Goal: Information Seeking & Learning: Learn about a topic

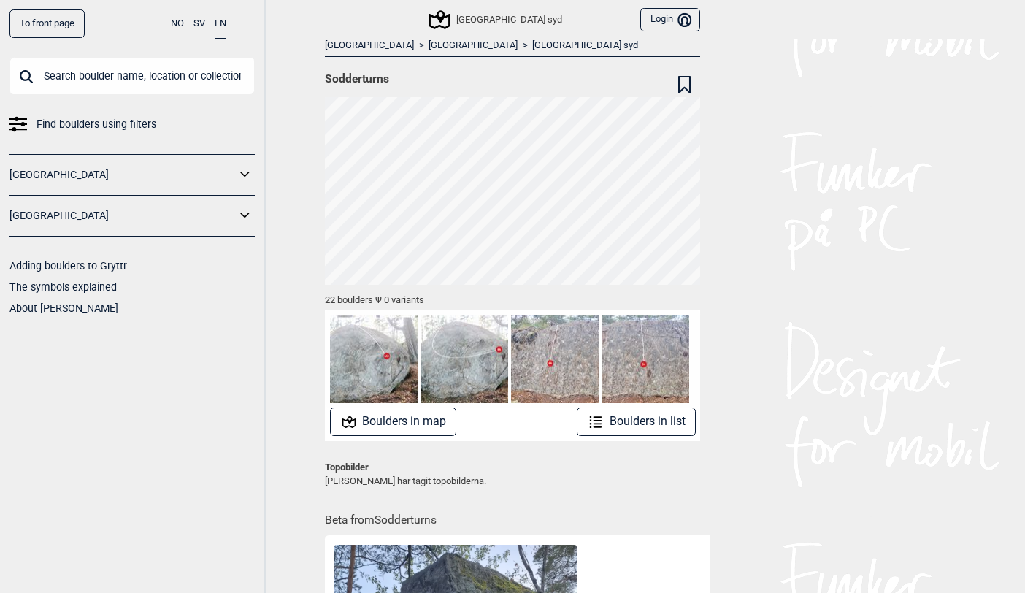
click at [383, 423] on button "Boulders in map" at bounding box center [393, 421] width 127 height 28
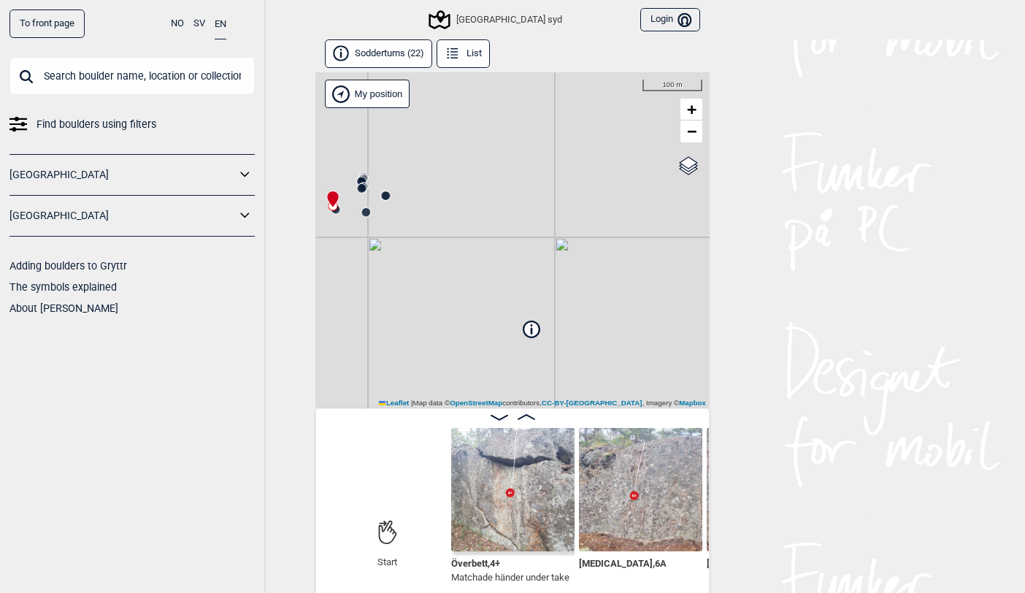
scroll to position [7, 0]
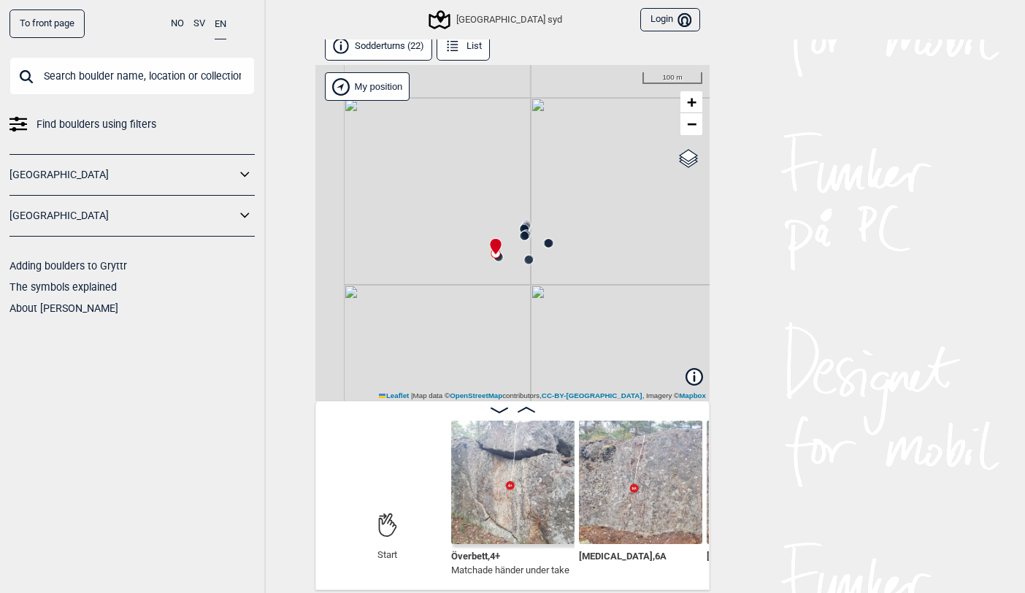
drag, startPoint x: 402, startPoint y: 241, endPoint x: 569, endPoint y: 302, distance: 177.3
click at [569, 302] on div "Christers väggar [GEOGRAPHIC_DATA] syd My position 100 m + − OpenStreetMap Goog…" at bounding box center [512, 233] width 394 height 336
drag, startPoint x: 390, startPoint y: 188, endPoint x: 571, endPoint y: 311, distance: 219.2
click at [571, 311] on div "Christers väggar [GEOGRAPHIC_DATA] syd My position 30 m + − OpenStreetMap Googl…" at bounding box center [512, 233] width 394 height 336
drag, startPoint x: 516, startPoint y: 355, endPoint x: 524, endPoint y: 137, distance: 217.6
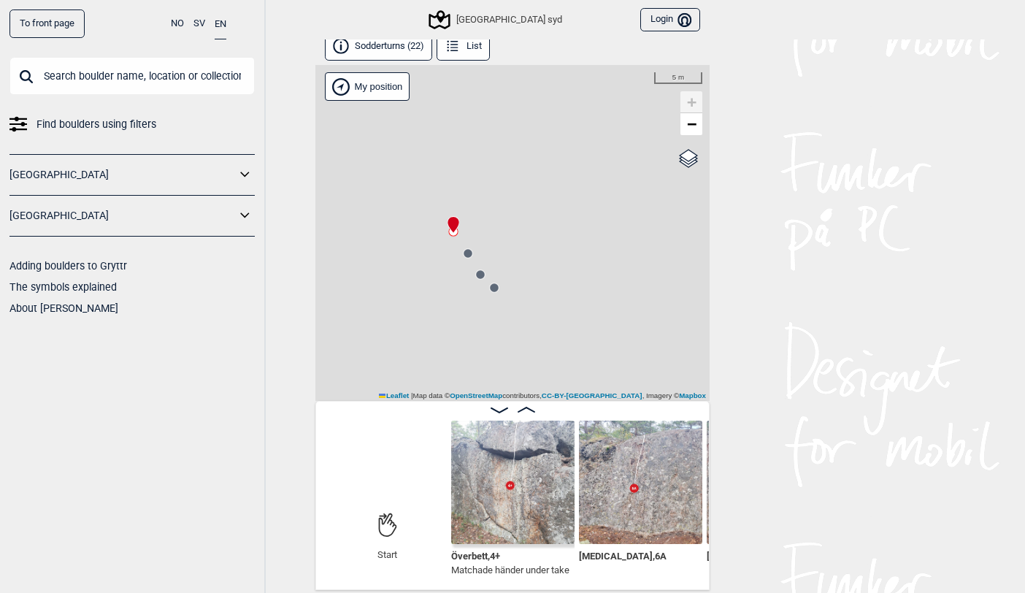
click at [524, 137] on div "Christers väggar [GEOGRAPHIC_DATA] syd My position 5 m + − OpenStreetMap Google…" at bounding box center [512, 233] width 394 height 336
click at [463, 239] on circle at bounding box center [463, 241] width 9 height 9
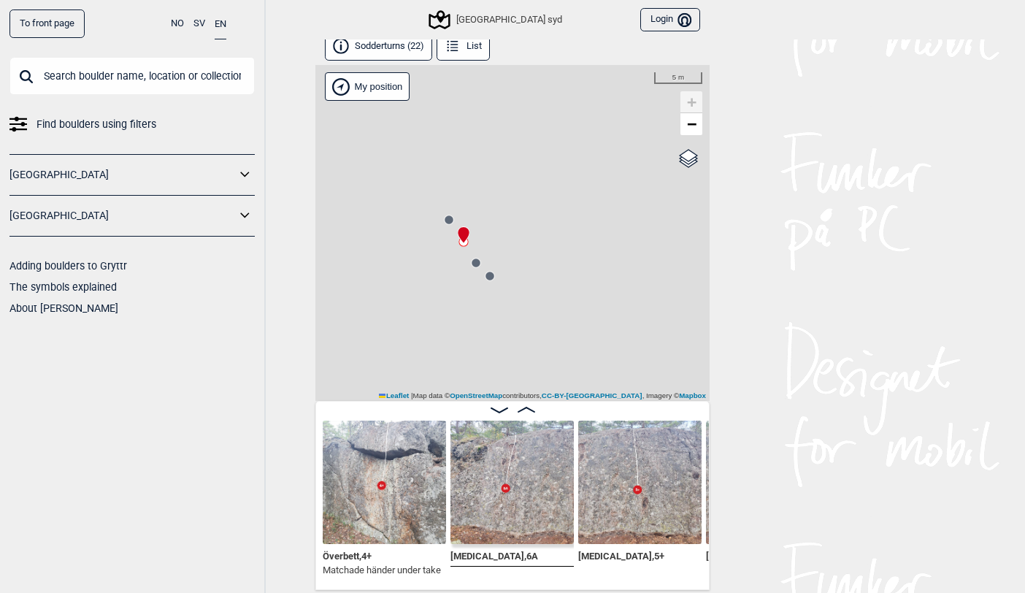
click at [446, 217] on circle at bounding box center [448, 219] width 9 height 9
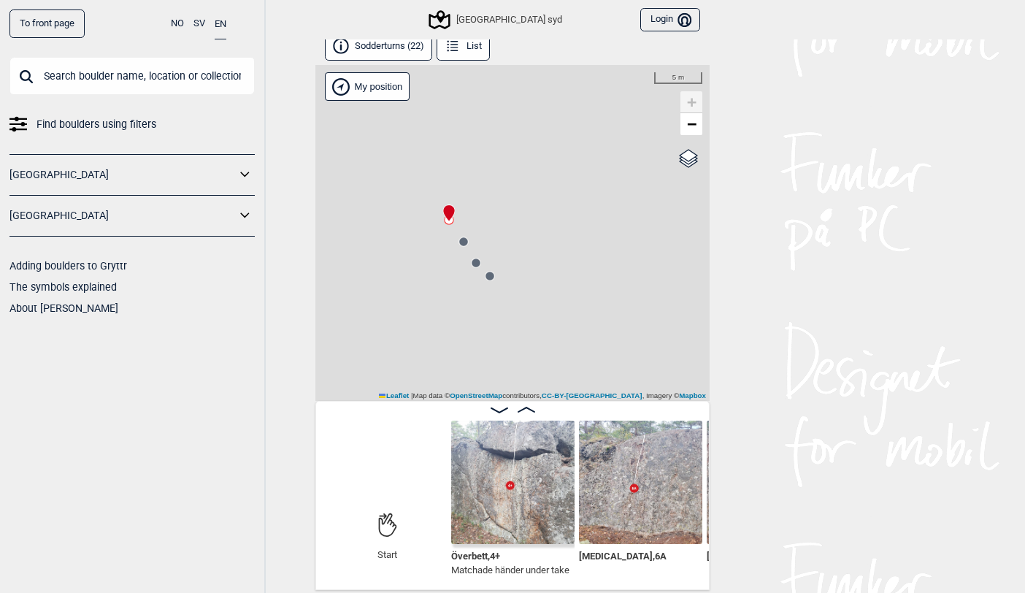
click at [461, 241] on circle at bounding box center [463, 241] width 9 height 9
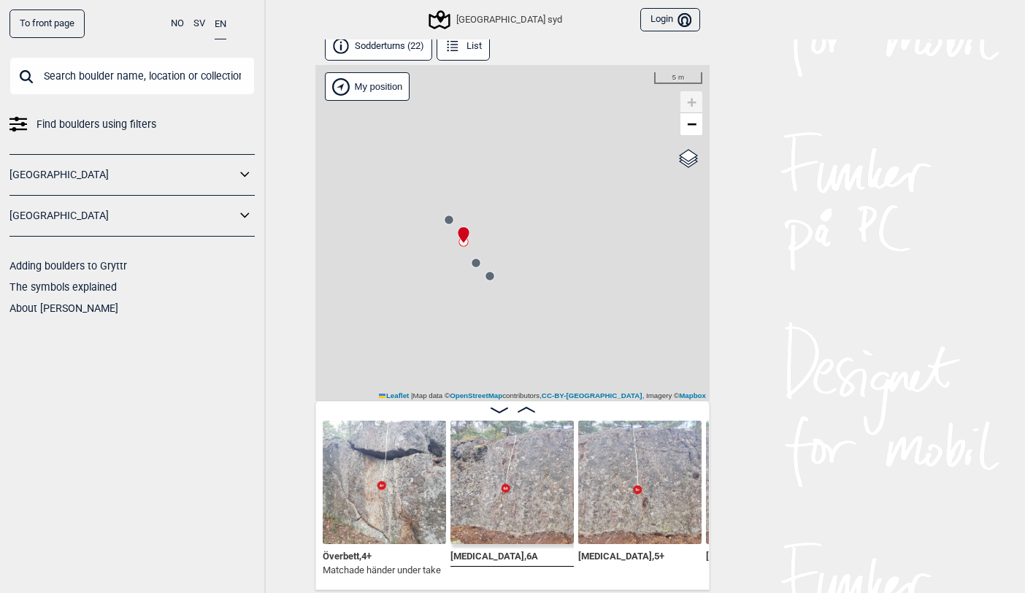
click at [476, 265] on circle at bounding box center [475, 262] width 9 height 9
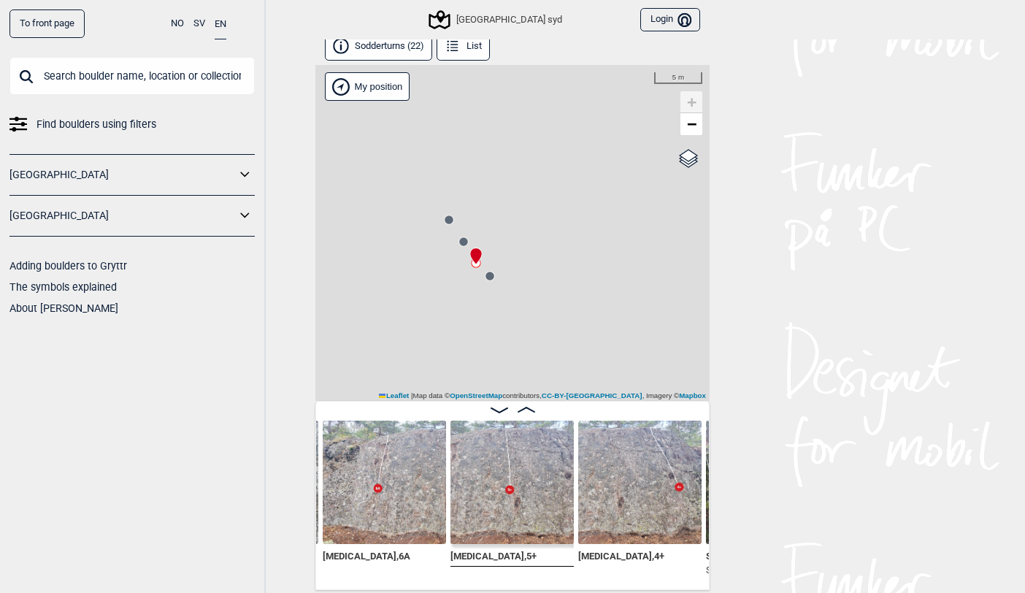
click at [490, 277] on circle at bounding box center [489, 275] width 9 height 9
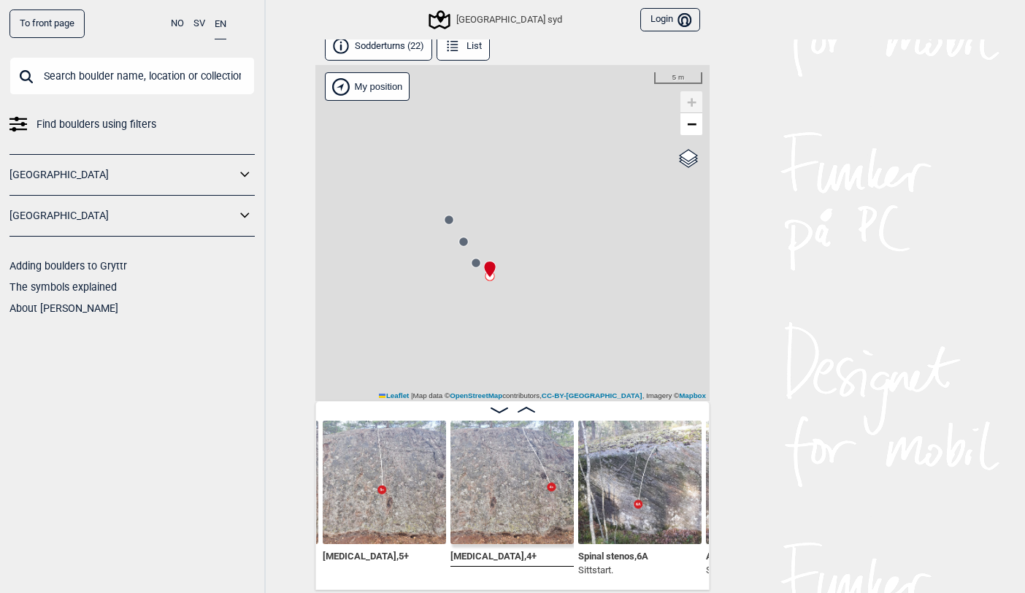
click at [474, 261] on circle at bounding box center [475, 262] width 9 height 9
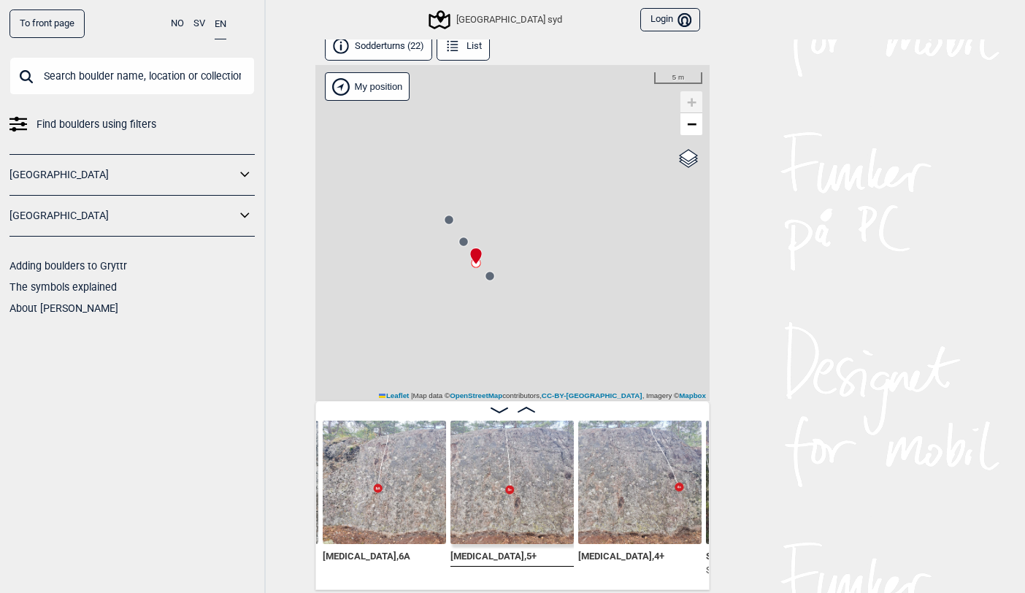
click at [490, 274] on circle at bounding box center [489, 275] width 9 height 9
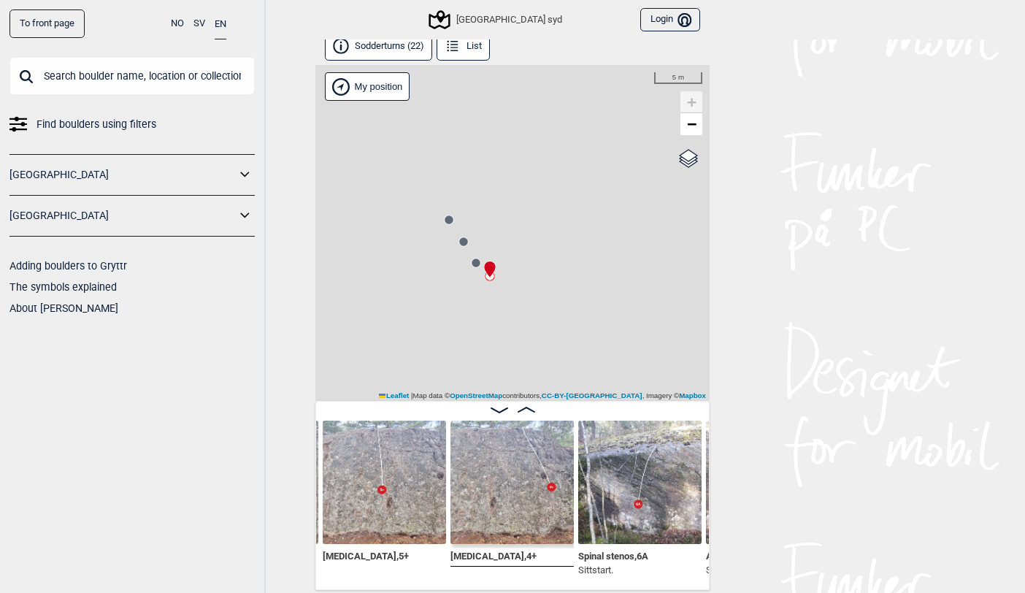
click at [447, 220] on circle at bounding box center [448, 219] width 9 height 9
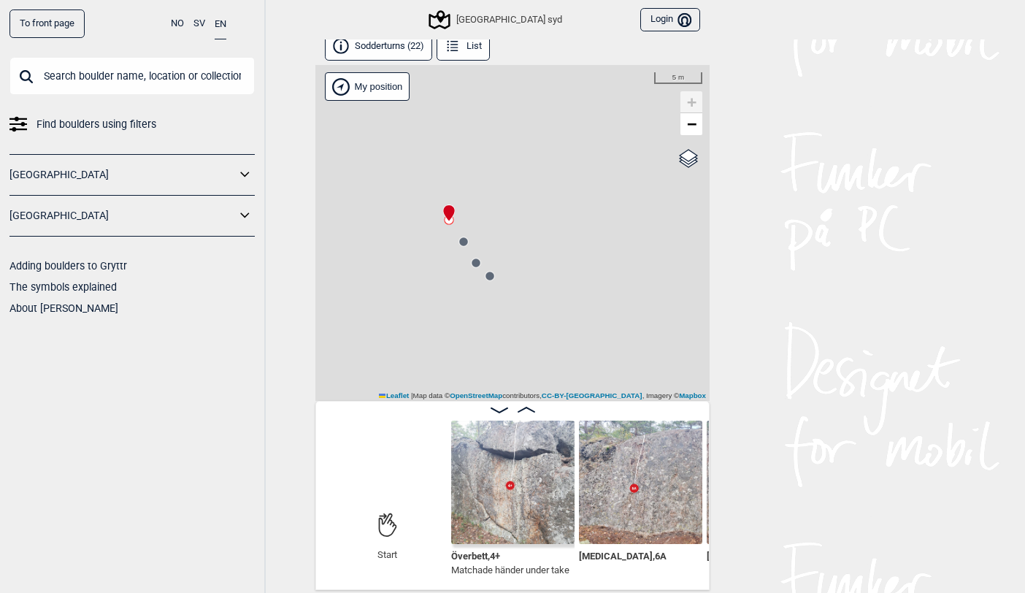
click at [461, 241] on circle at bounding box center [463, 241] width 9 height 9
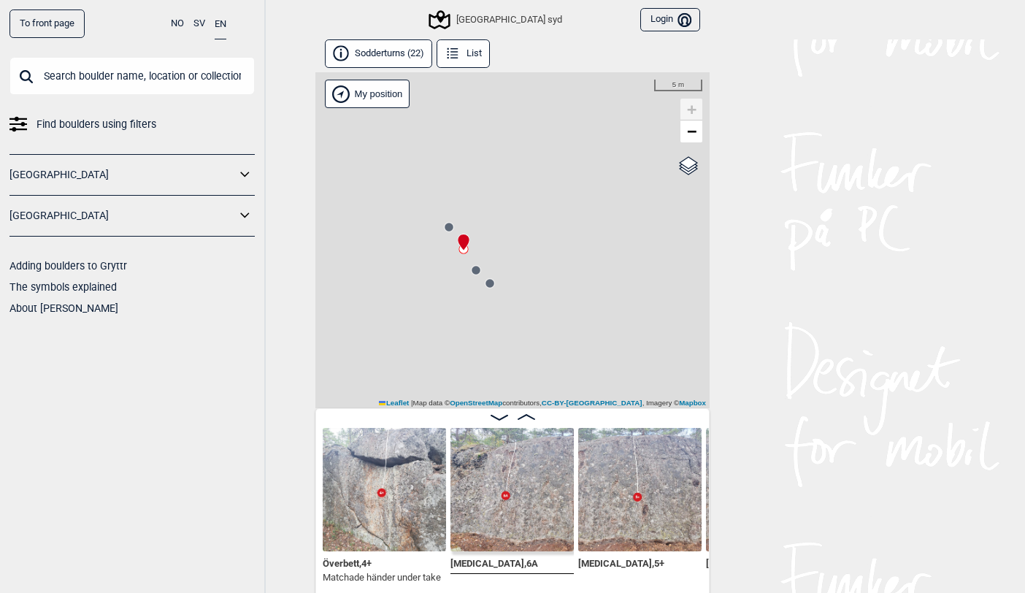
click at [476, 50] on button "List" at bounding box center [462, 53] width 53 height 28
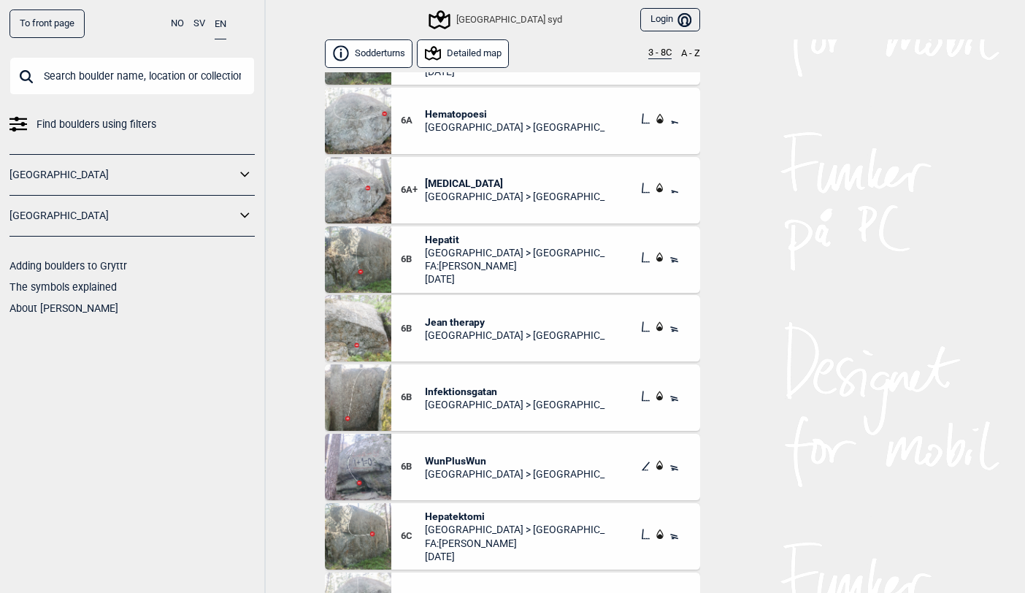
scroll to position [721, 0]
click at [436, 390] on span "Infektionsgatan" at bounding box center [515, 391] width 181 height 13
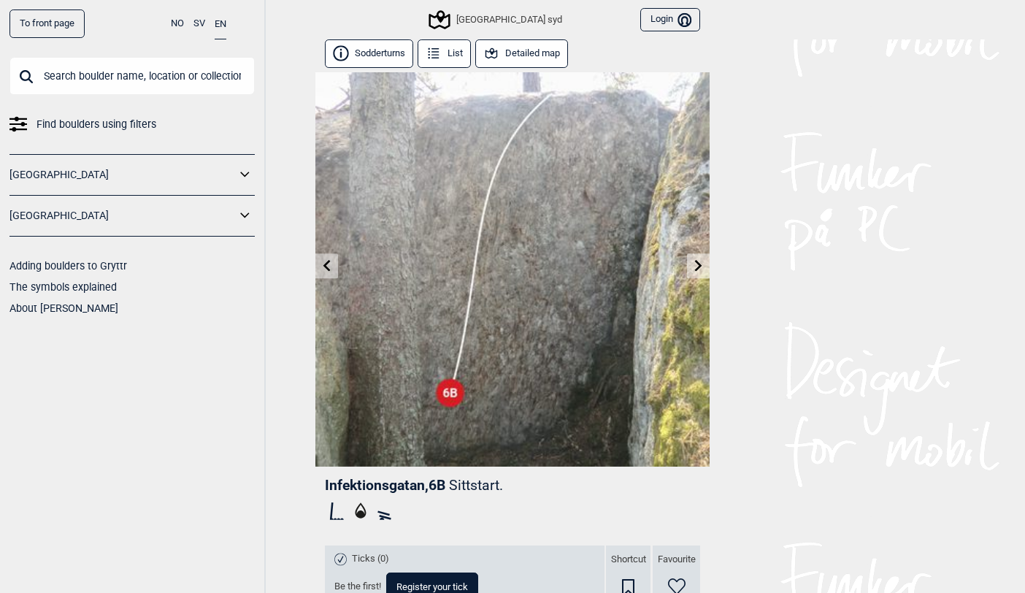
click at [537, 52] on button "Detailed map" at bounding box center [521, 53] width 93 height 28
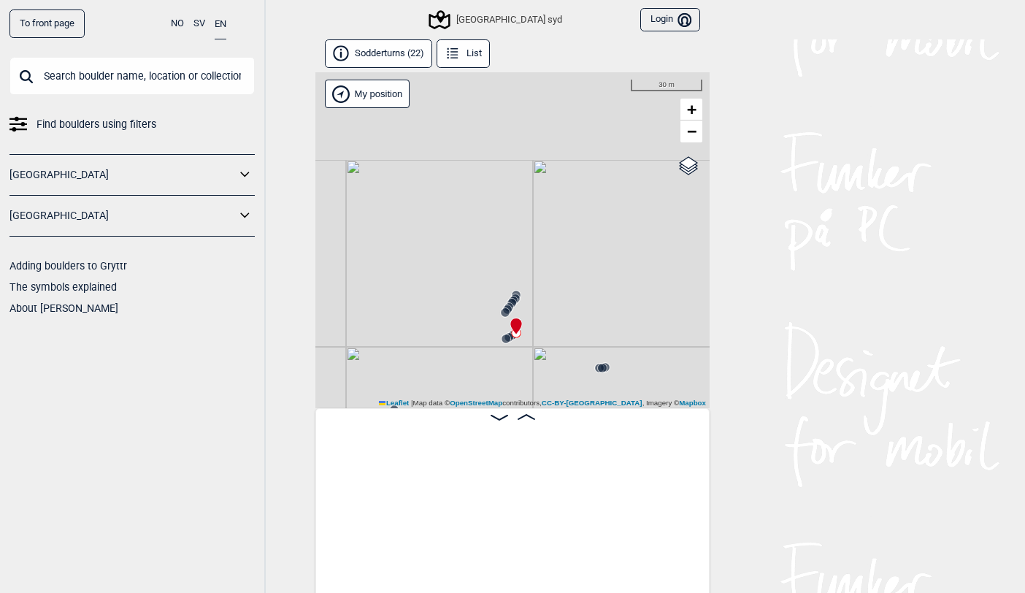
scroll to position [0, 1839]
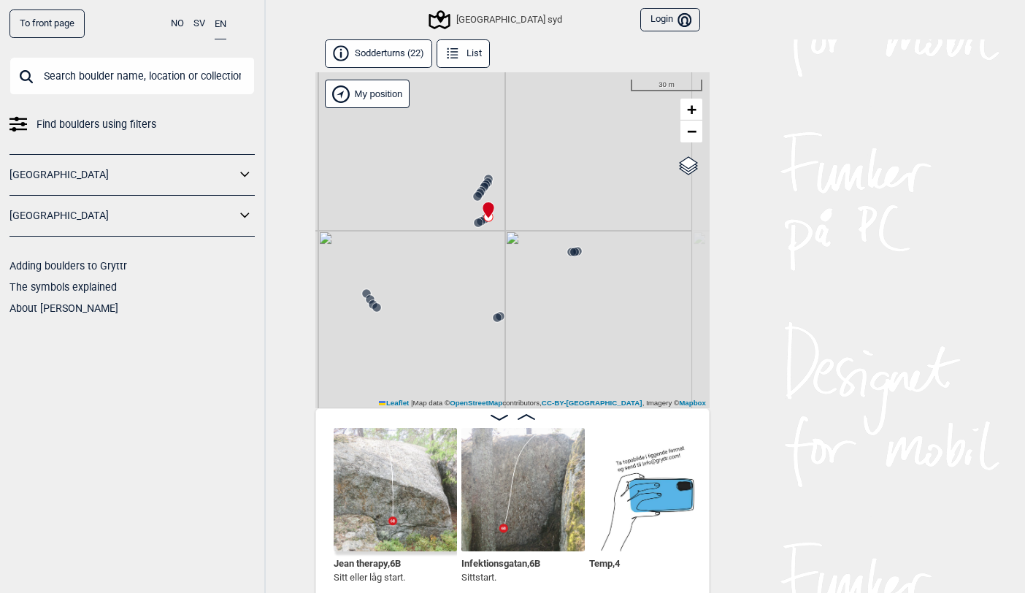
drag, startPoint x: 463, startPoint y: 352, endPoint x: 432, endPoint y: 234, distance: 122.3
click at [432, 234] on div "Christers väggar [GEOGRAPHIC_DATA] syd My position 30 m + − OpenStreetMap Googl…" at bounding box center [512, 240] width 394 height 336
click at [397, 469] on img at bounding box center [395, 489] width 123 height 123
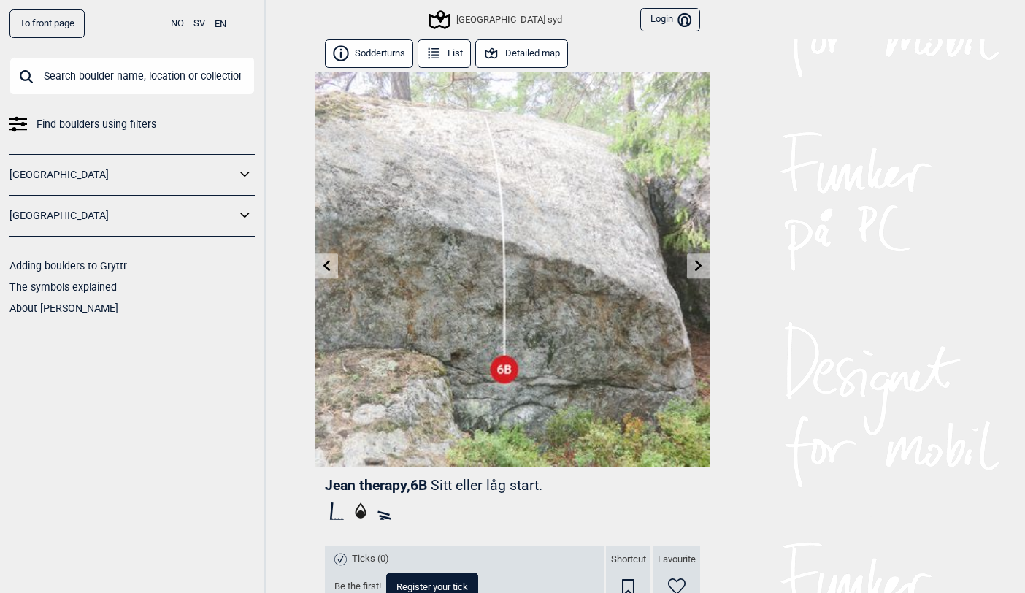
click at [528, 47] on button "Detailed map" at bounding box center [521, 53] width 93 height 28
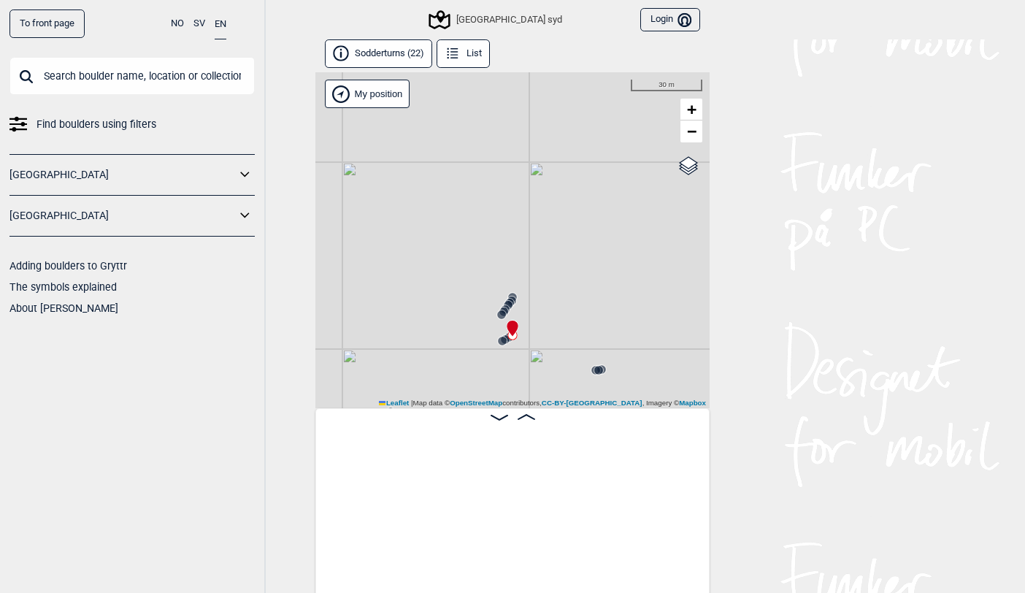
scroll to position [0, 1727]
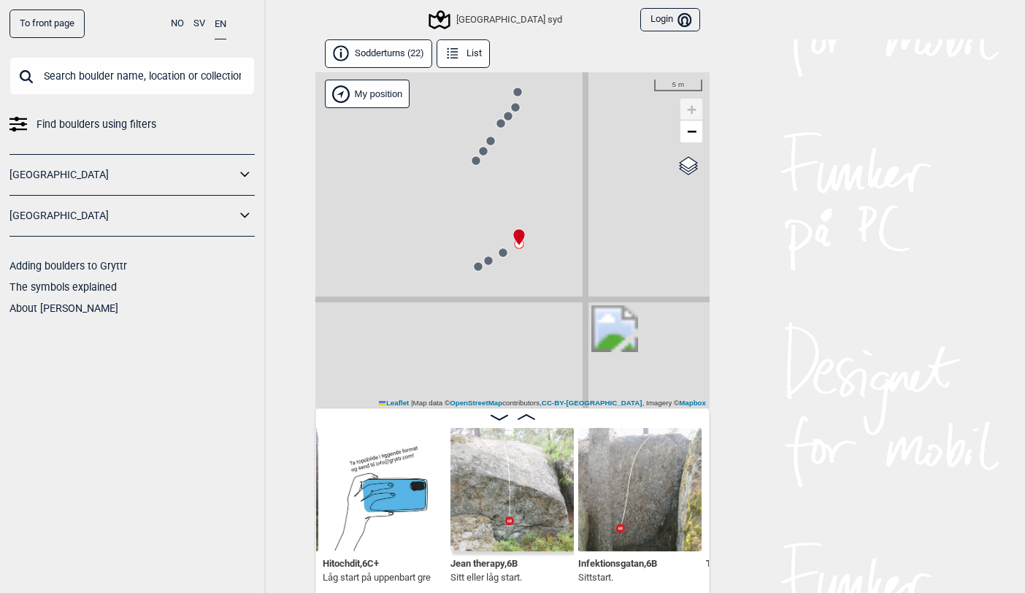
drag, startPoint x: 561, startPoint y: 345, endPoint x: 402, endPoint y: 204, distance: 212.0
click at [402, 204] on div "Christers väggar [GEOGRAPHIC_DATA] syd My position 5 m + − OpenStreetMap Google…" at bounding box center [512, 240] width 394 height 336
click at [502, 251] on circle at bounding box center [502, 252] width 9 height 9
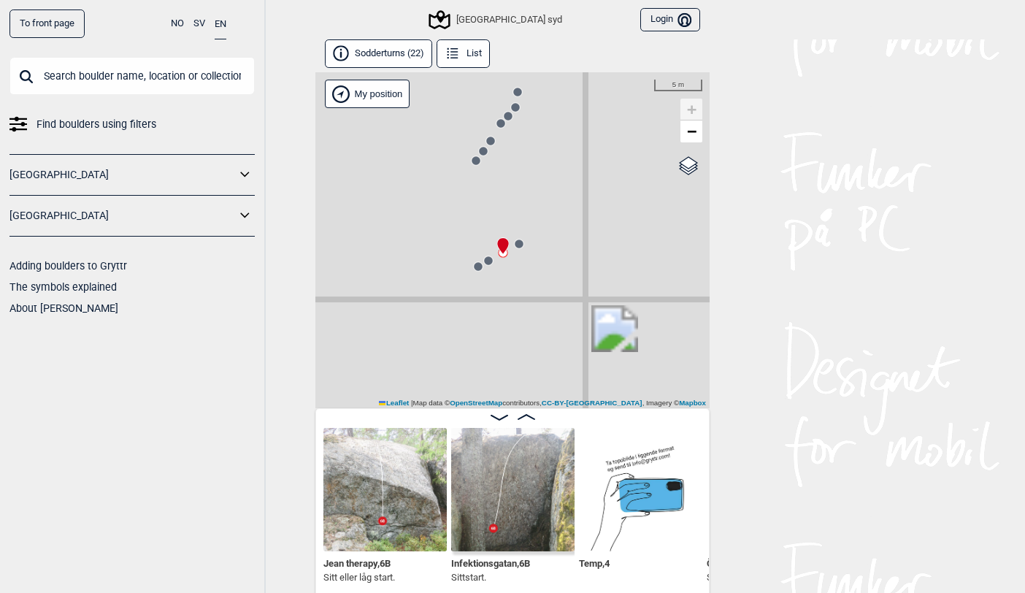
click at [487, 258] on circle at bounding box center [488, 260] width 9 height 9
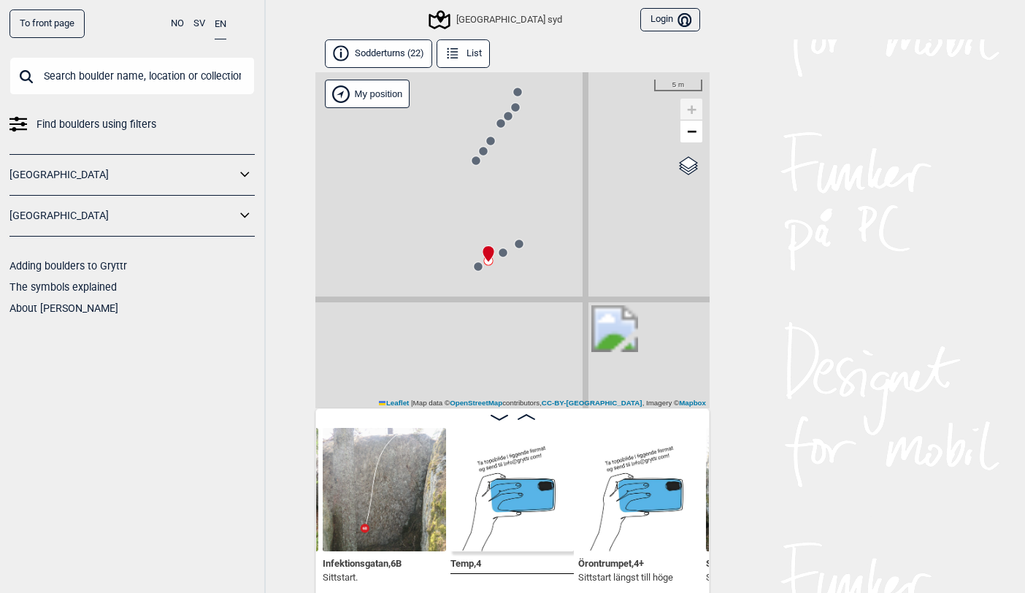
click at [473, 266] on icon at bounding box center [478, 267] width 12 height 12
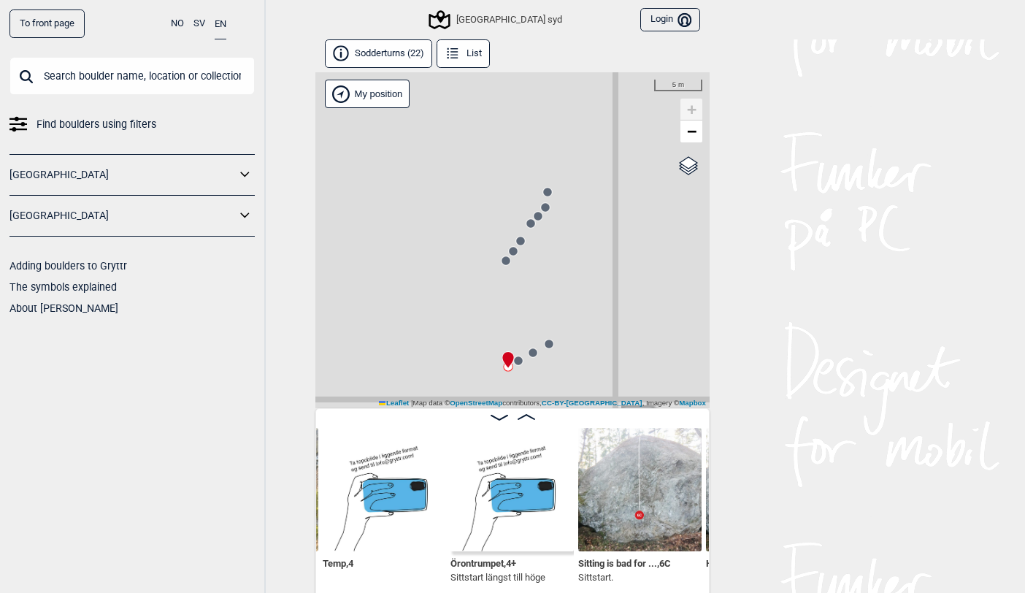
drag, startPoint x: 446, startPoint y: 207, endPoint x: 474, endPoint y: 309, distance: 105.9
click at [474, 309] on div "Christers väggar [GEOGRAPHIC_DATA] syd My position 5 m + − OpenStreetMap Google…" at bounding box center [512, 240] width 394 height 336
click at [503, 263] on circle at bounding box center [503, 262] width 9 height 9
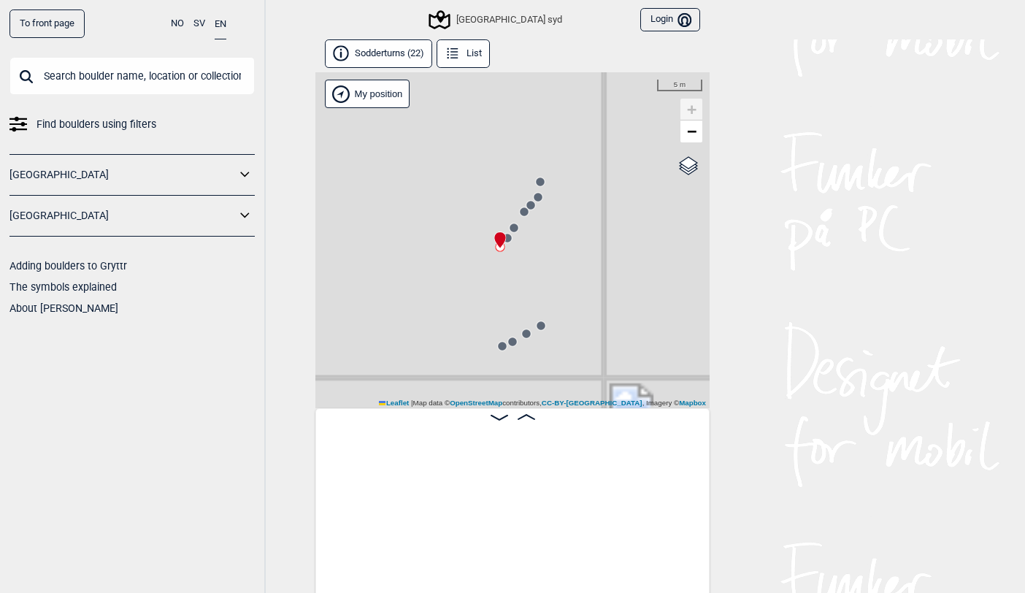
scroll to position [0, 863]
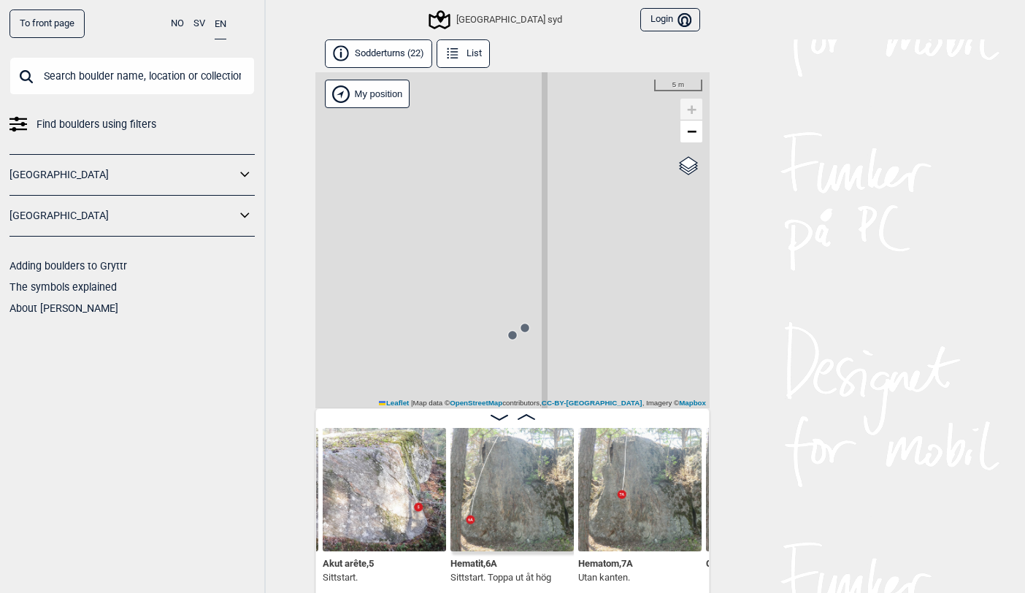
click at [511, 341] on icon at bounding box center [513, 335] width 12 height 12
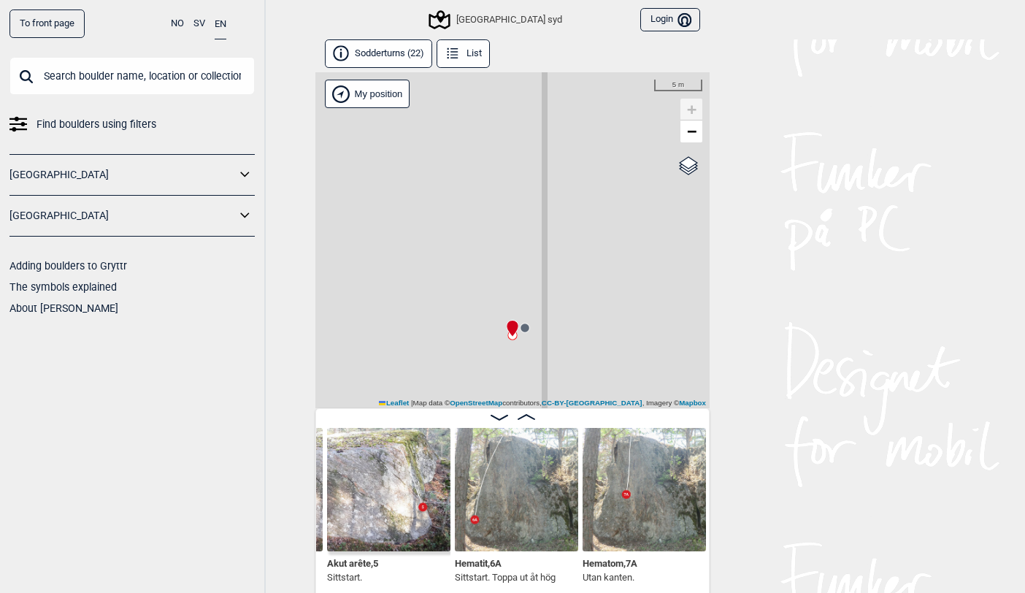
scroll to position [0, 740]
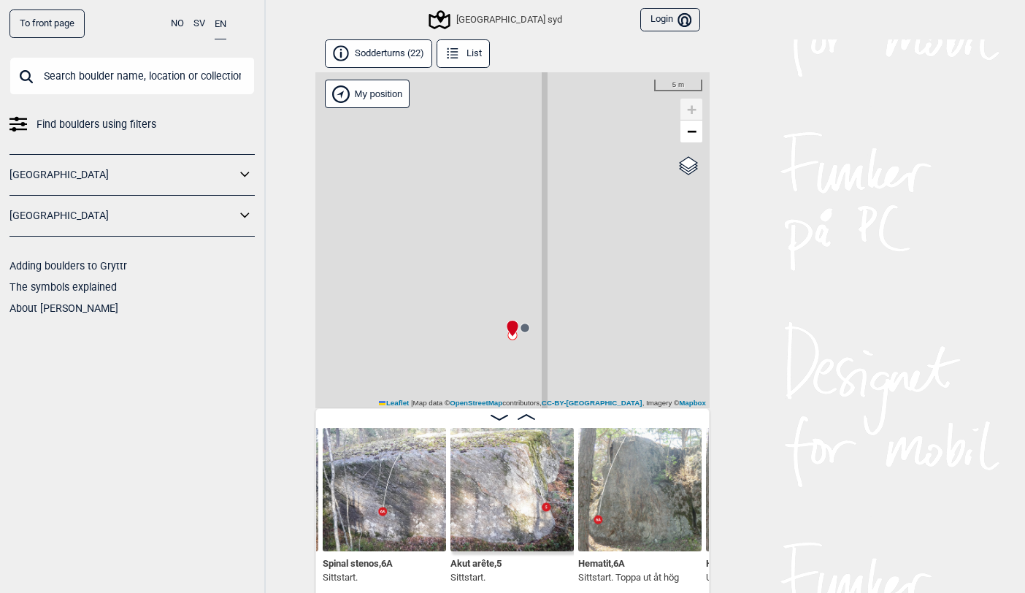
click at [526, 329] on circle at bounding box center [524, 327] width 9 height 9
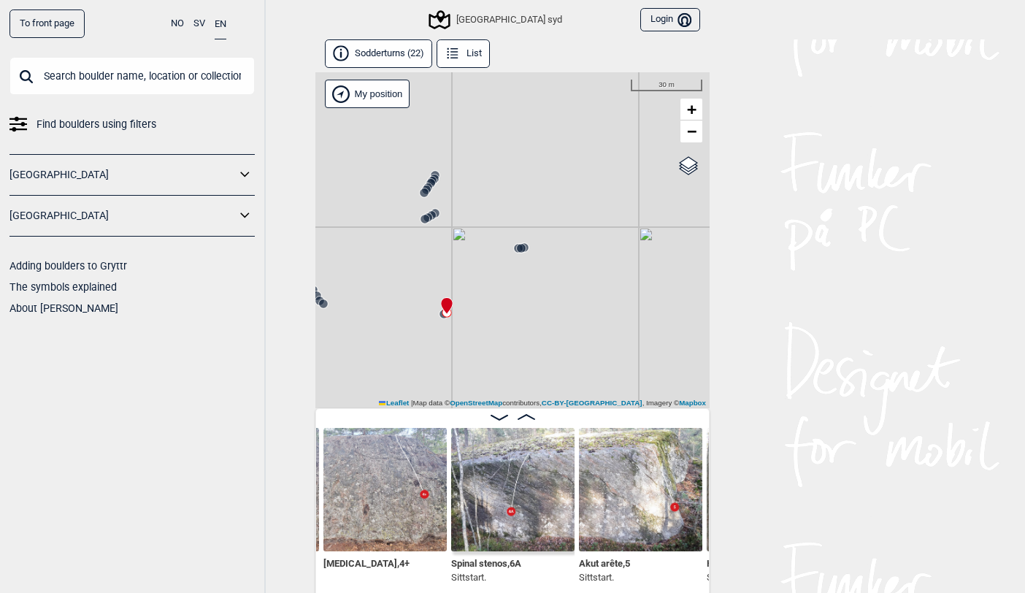
drag, startPoint x: 665, startPoint y: 244, endPoint x: 555, endPoint y: 285, distance: 117.3
click at [555, 285] on div "Christers väggar [GEOGRAPHIC_DATA] syd My position 30 m + − OpenStreetMap Googl…" at bounding box center [512, 240] width 394 height 336
